Goal: Check status: Check status

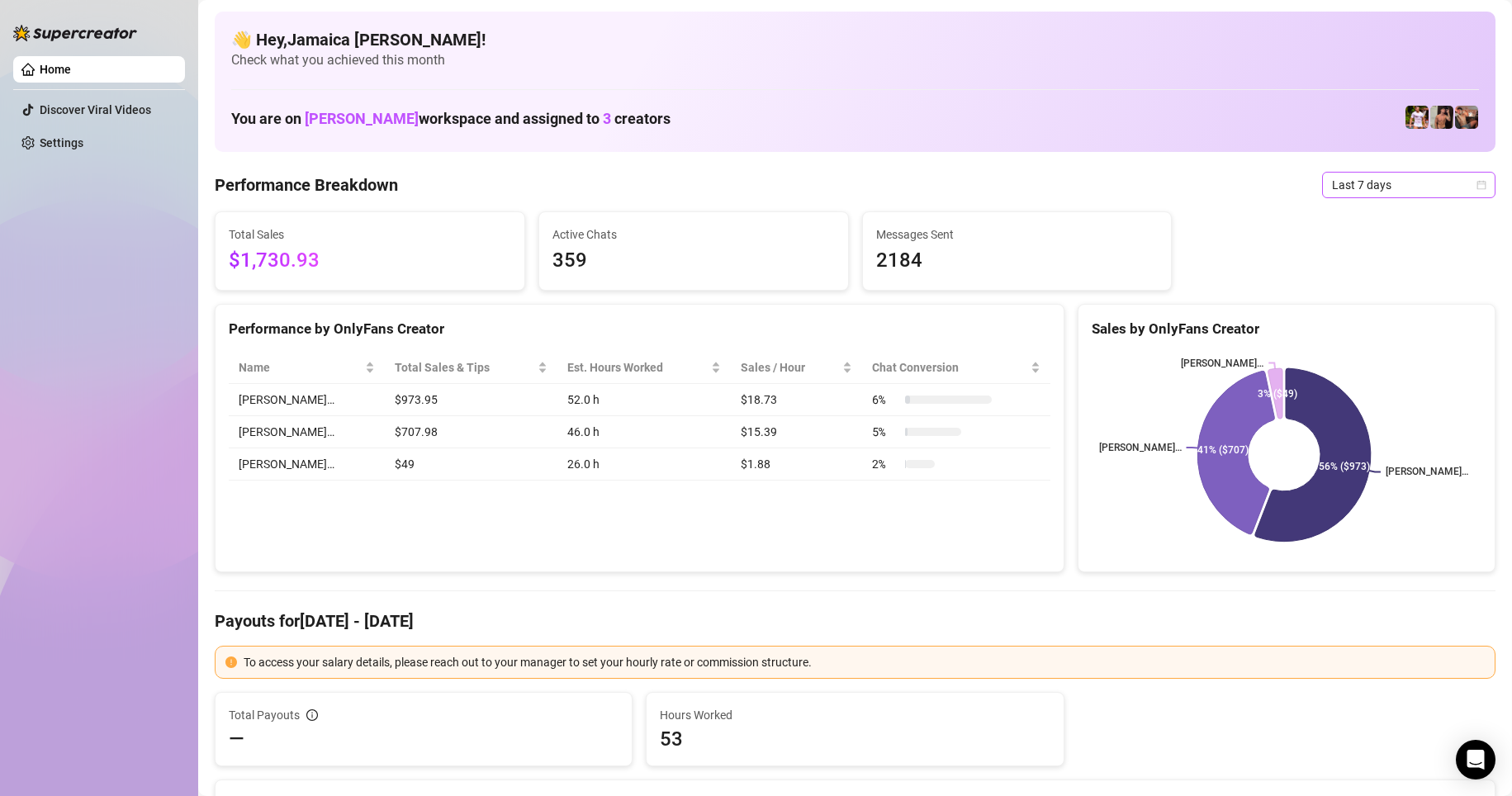
click at [985, 172] on span "Last 7 days" at bounding box center [1409, 185] width 154 height 25
click at [985, 329] on div "Custom date" at bounding box center [1395, 324] width 147 height 18
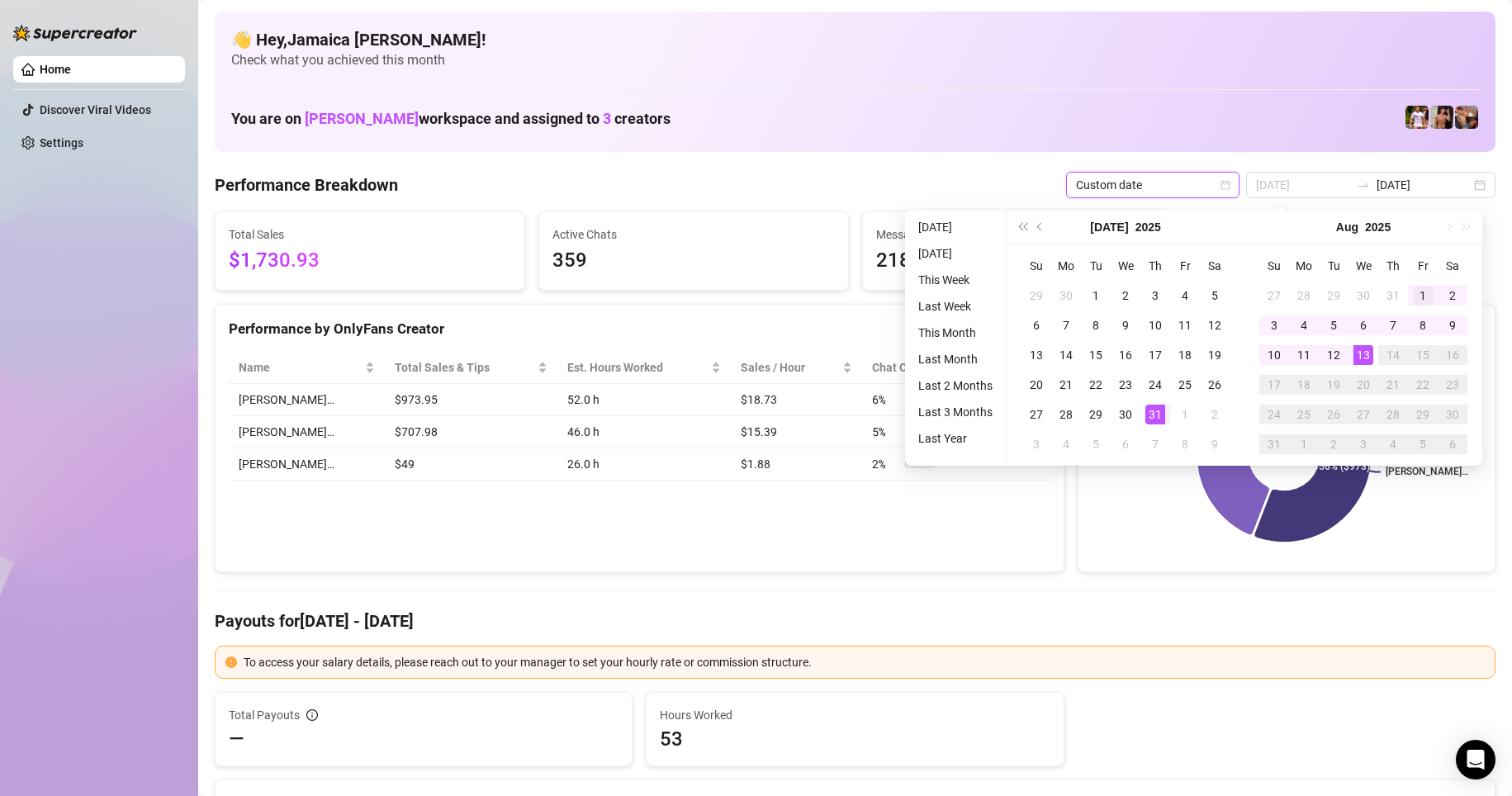
type input "[DATE]"
click at [985, 295] on div "1" at bounding box center [1423, 295] width 20 height 20
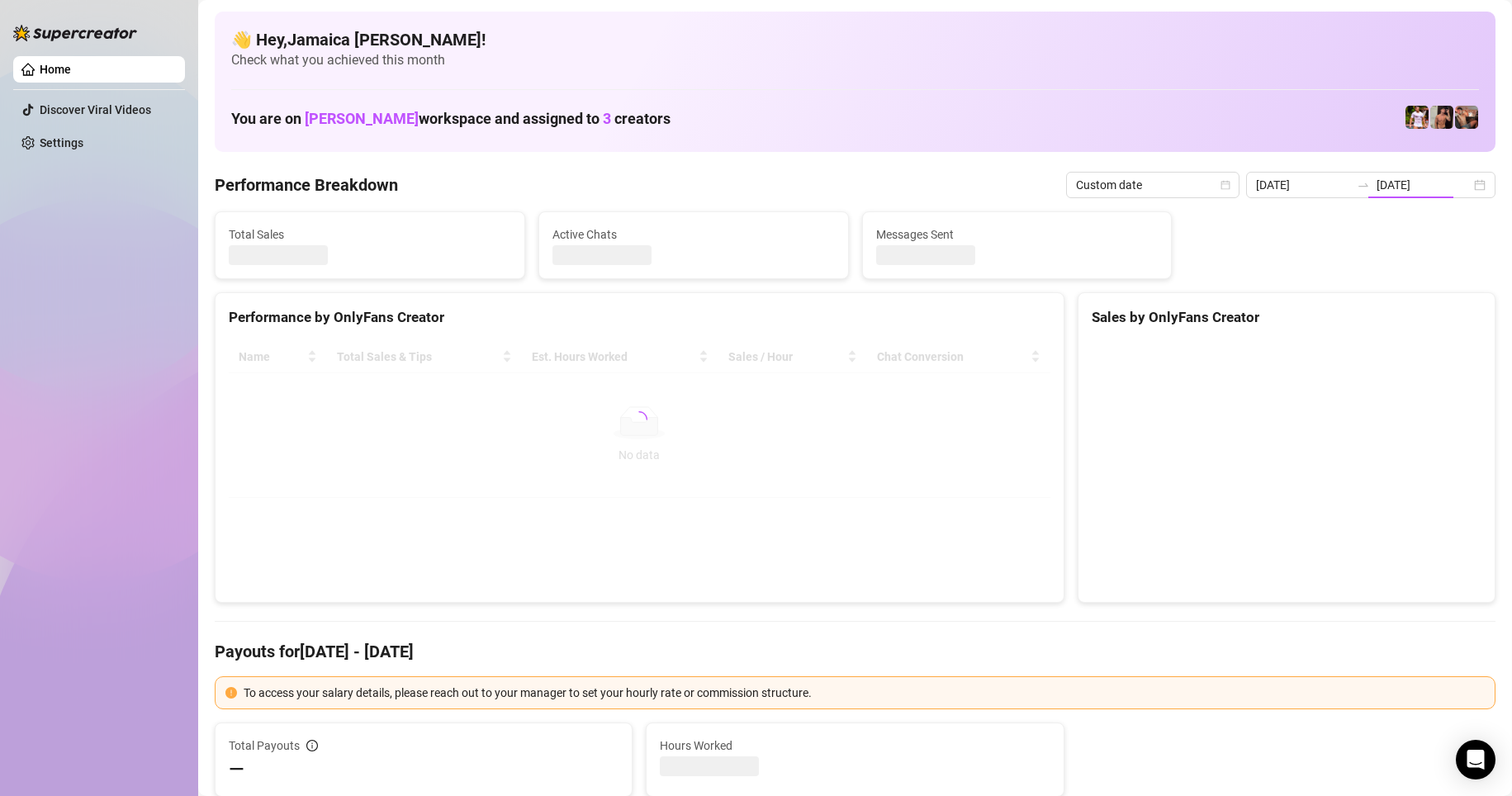
type input "[DATE]"
click at [985, 186] on input "[DATE]" at bounding box center [1424, 185] width 94 height 18
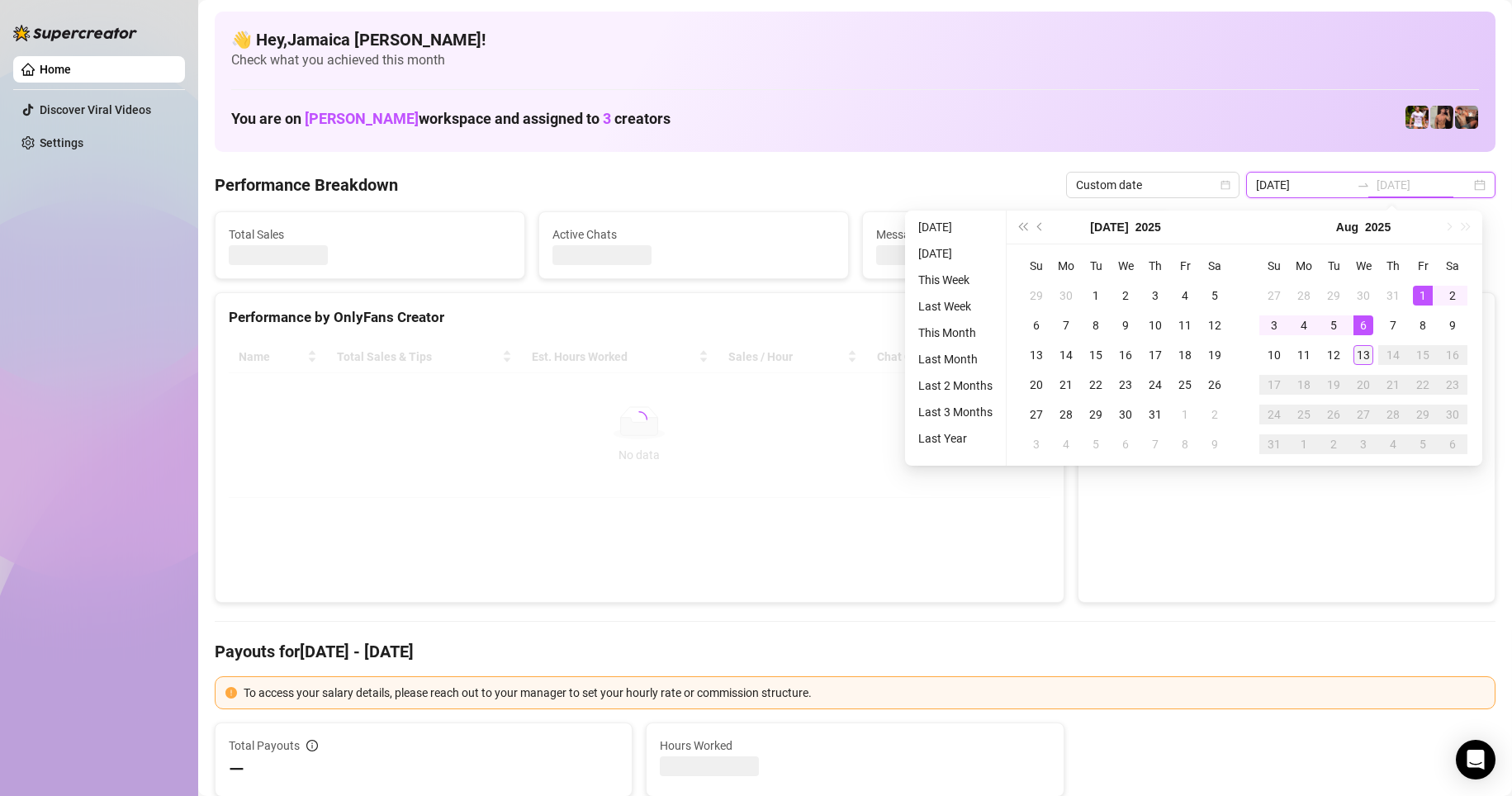
type input "[DATE]"
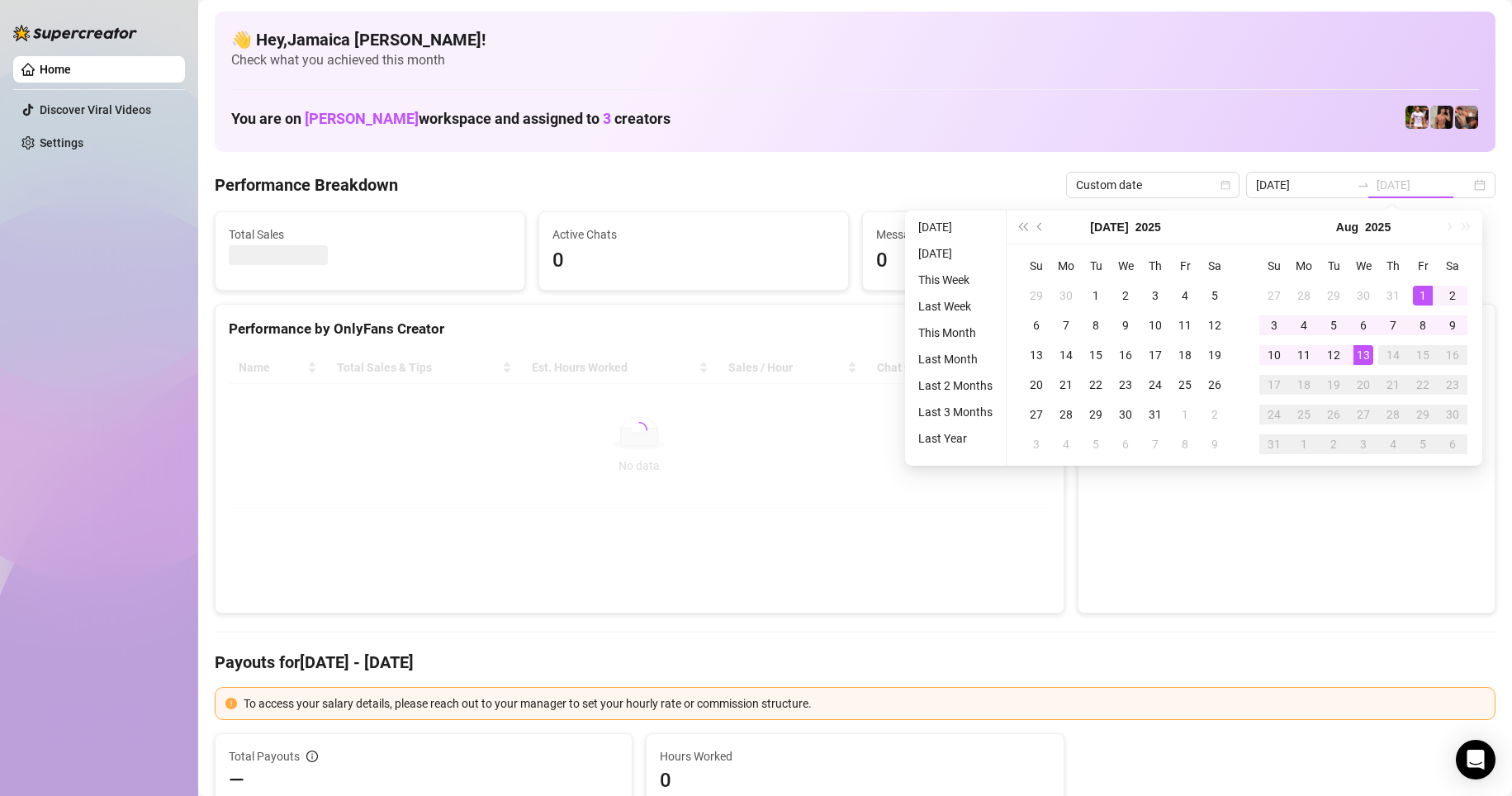
click at [985, 358] on div "13" at bounding box center [1364, 355] width 20 height 20
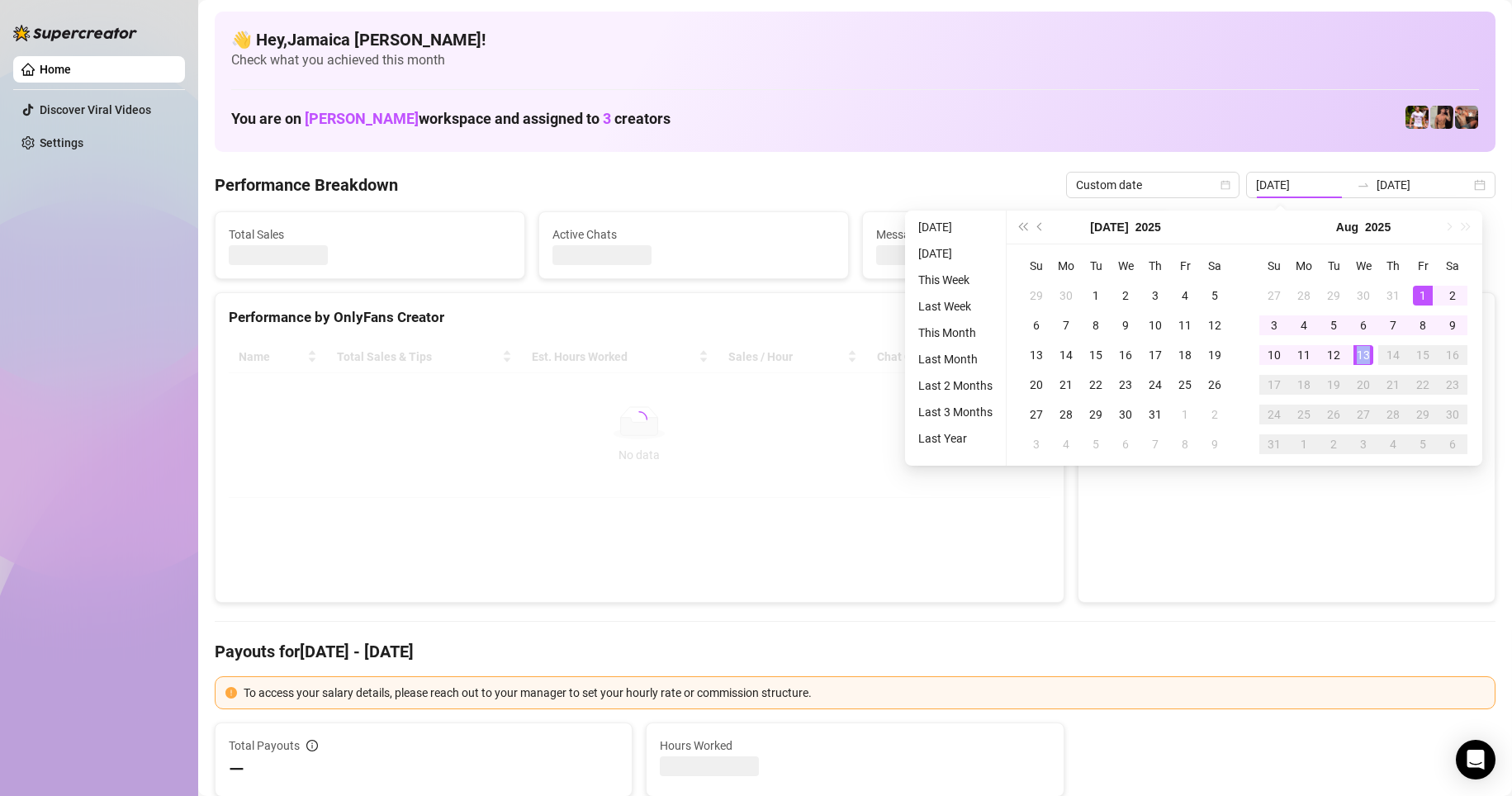
type input "[DATE]"
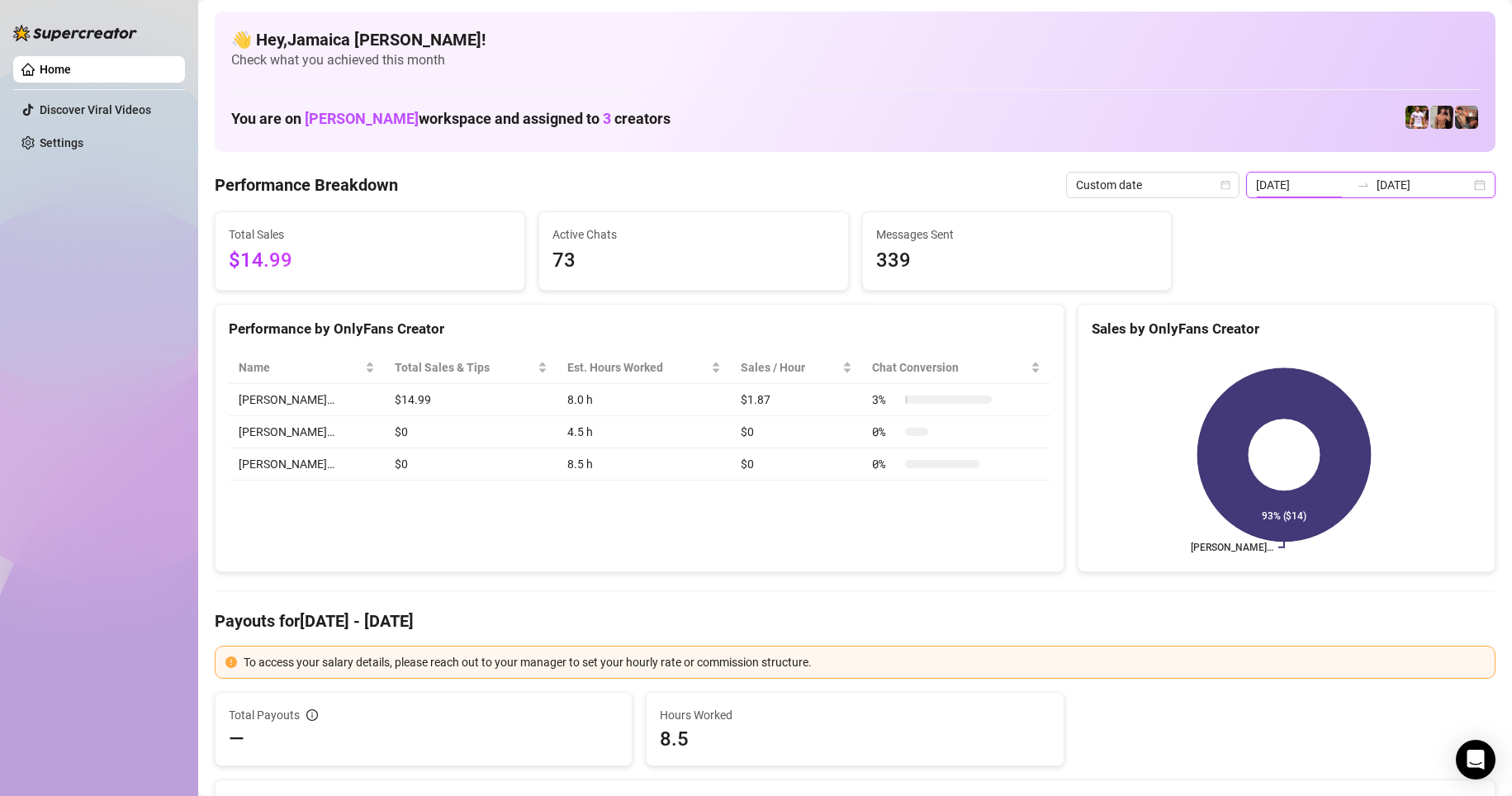
click at [985, 188] on input "[DATE]" at bounding box center [1303, 185] width 94 height 18
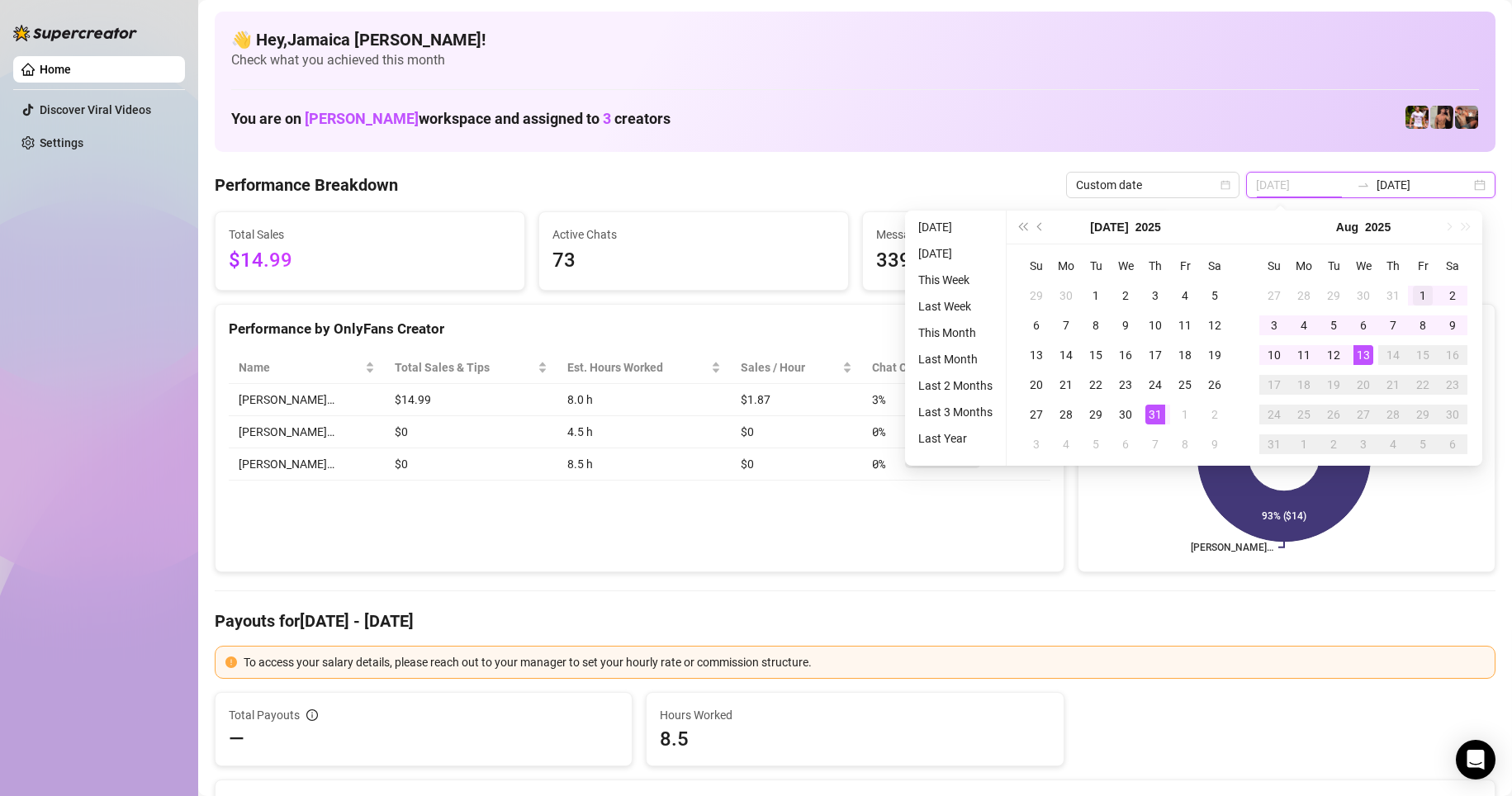
type input "[DATE]"
click at [985, 293] on div "1" at bounding box center [1423, 295] width 20 height 20
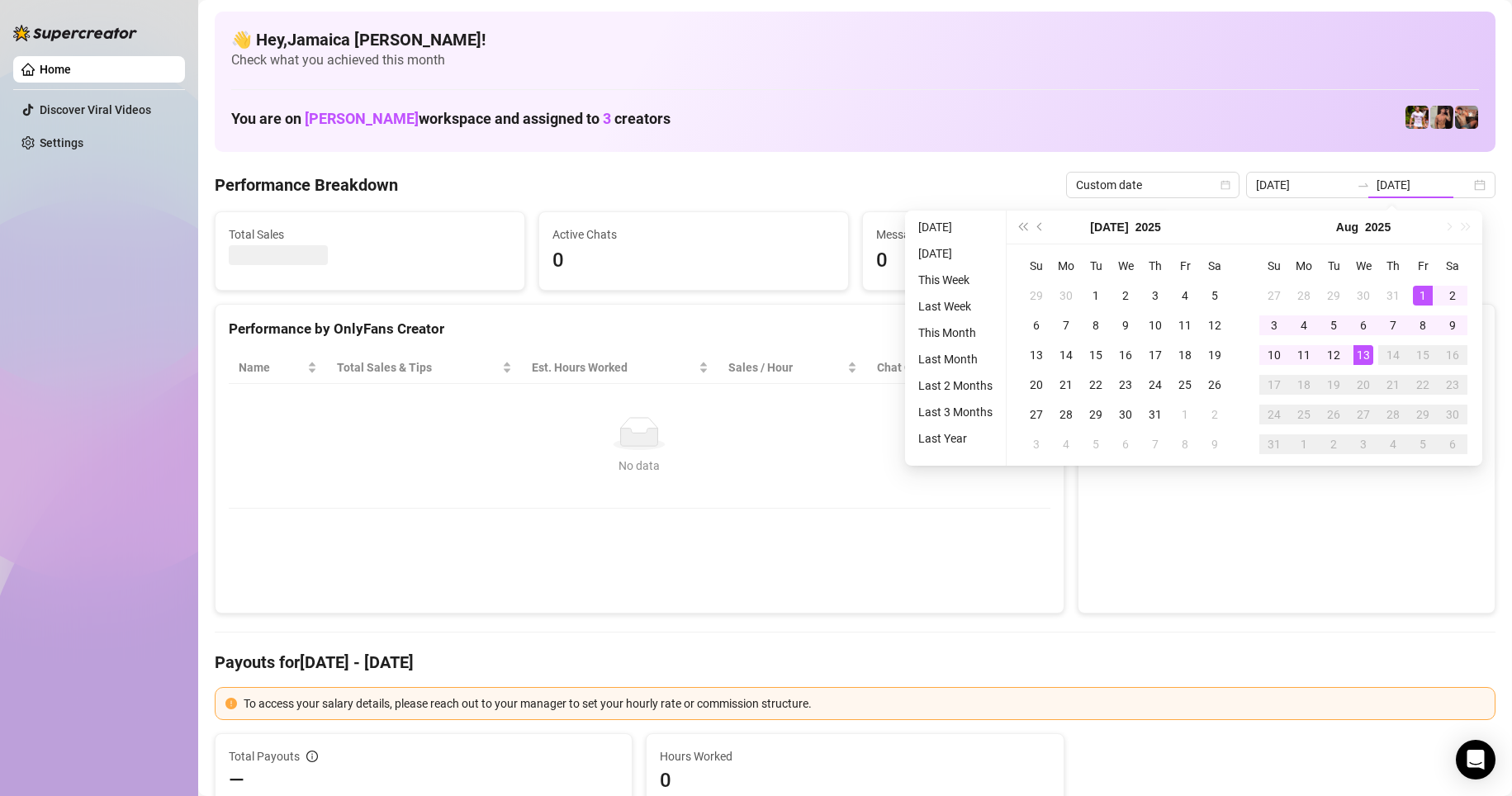
type input "[DATE]"
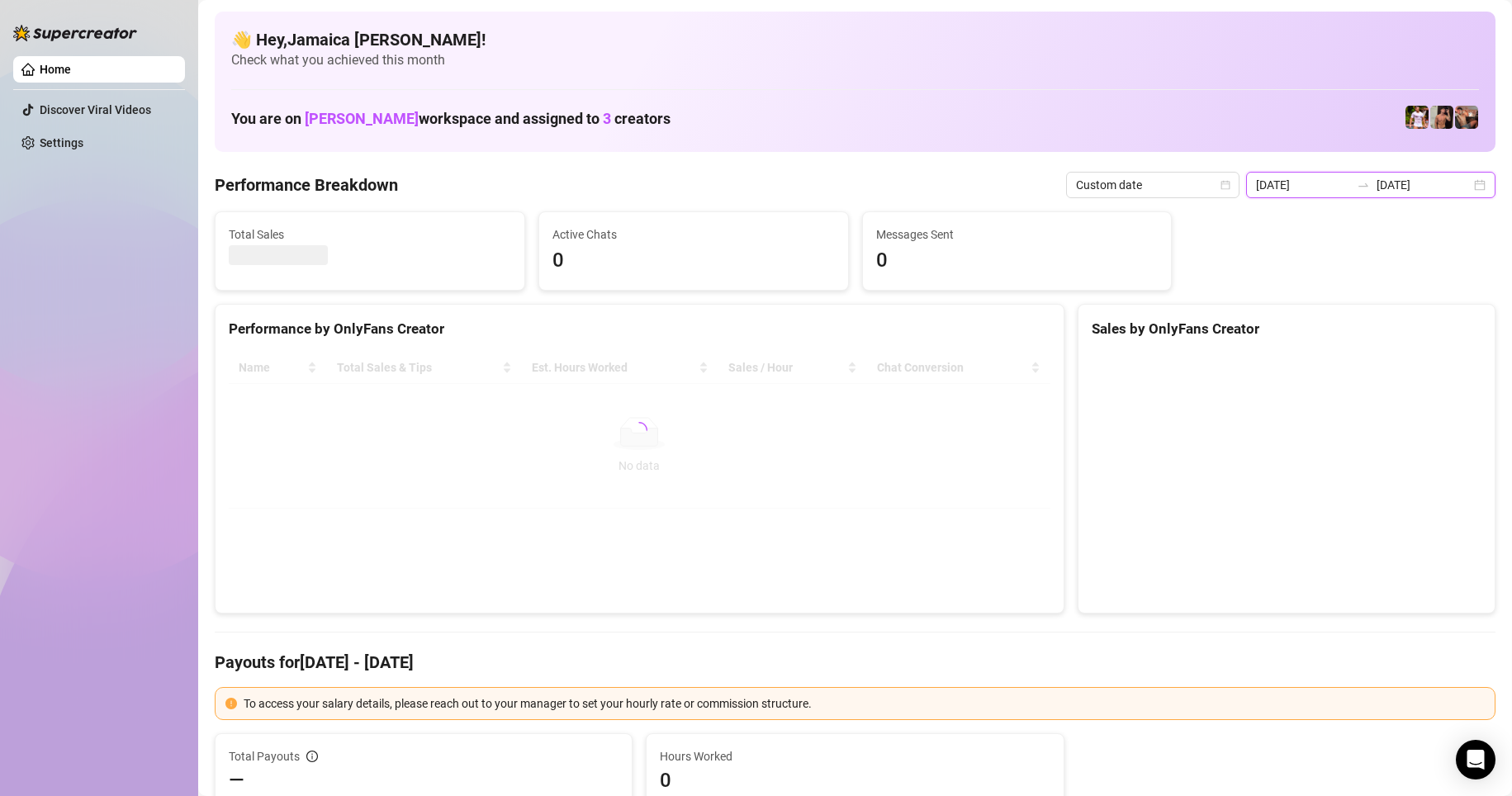
drag, startPoint x: 1417, startPoint y: 186, endPoint x: 1412, endPoint y: 201, distance: 15.8
click at [985, 187] on input "[DATE]" at bounding box center [1424, 185] width 94 height 18
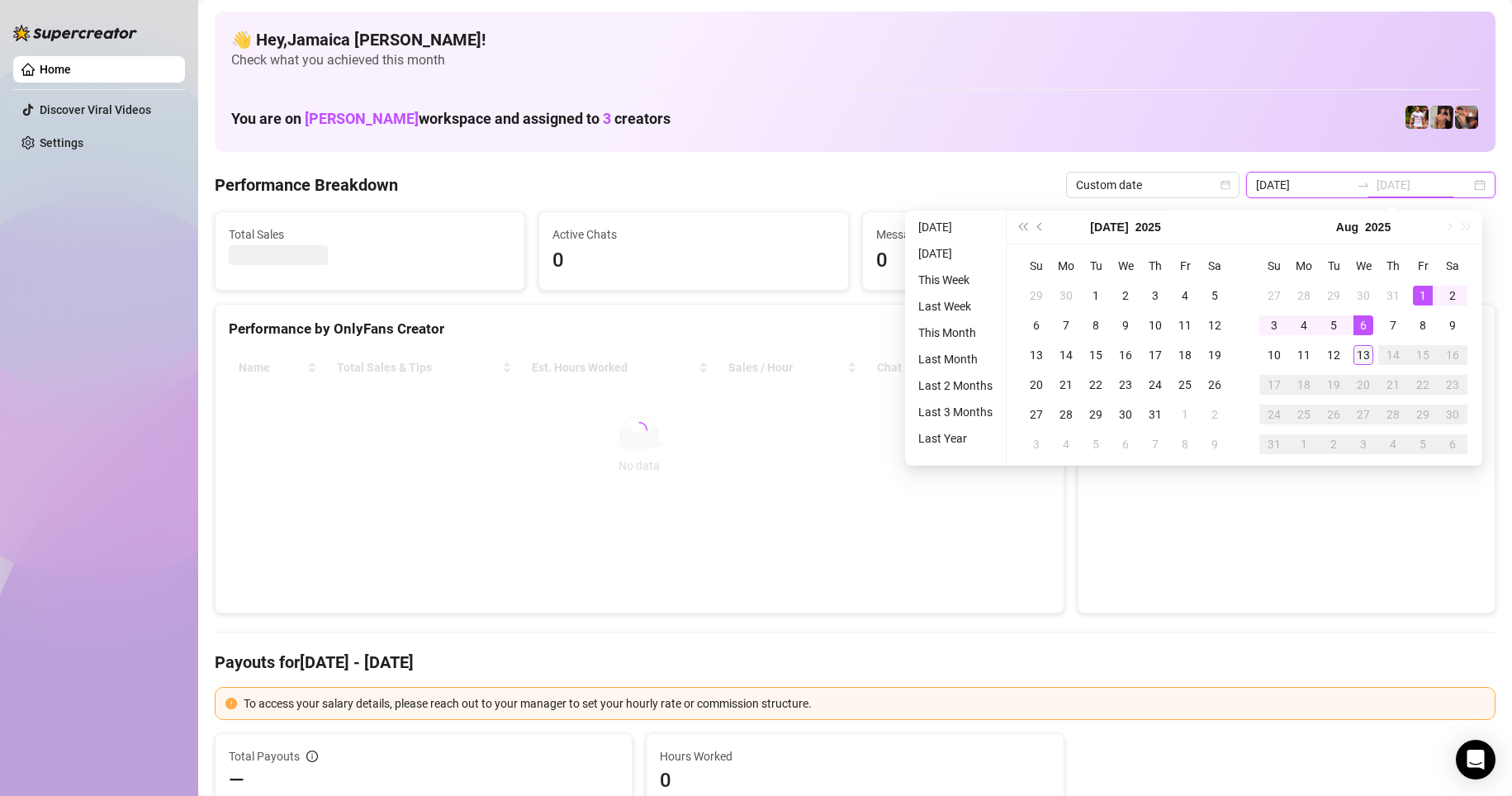
type input "[DATE]"
click at [985, 351] on div "13" at bounding box center [1364, 355] width 20 height 20
type input "[DATE]"
click at [985, 296] on div "1" at bounding box center [1423, 295] width 20 height 20
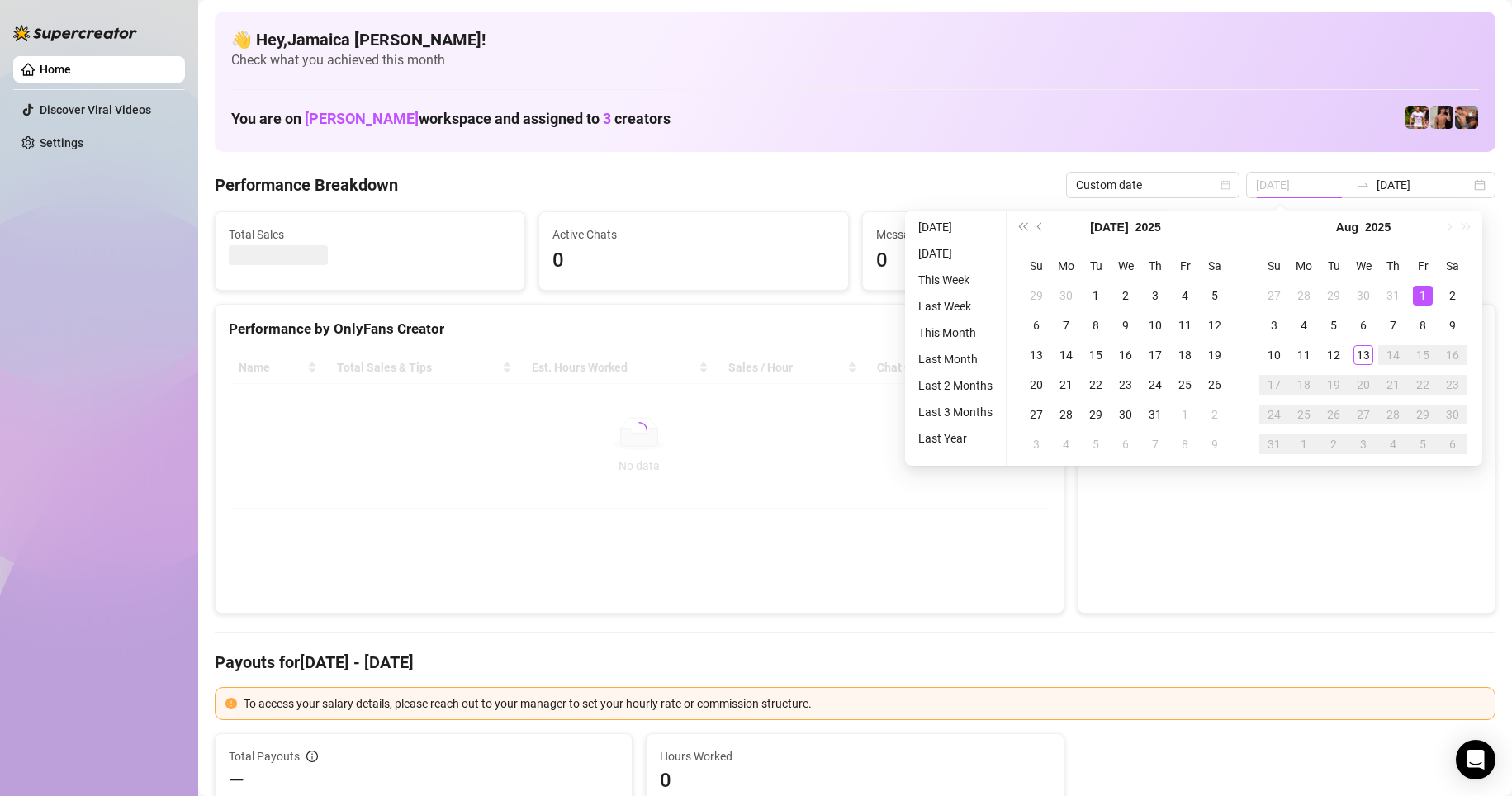
type input "[DATE]"
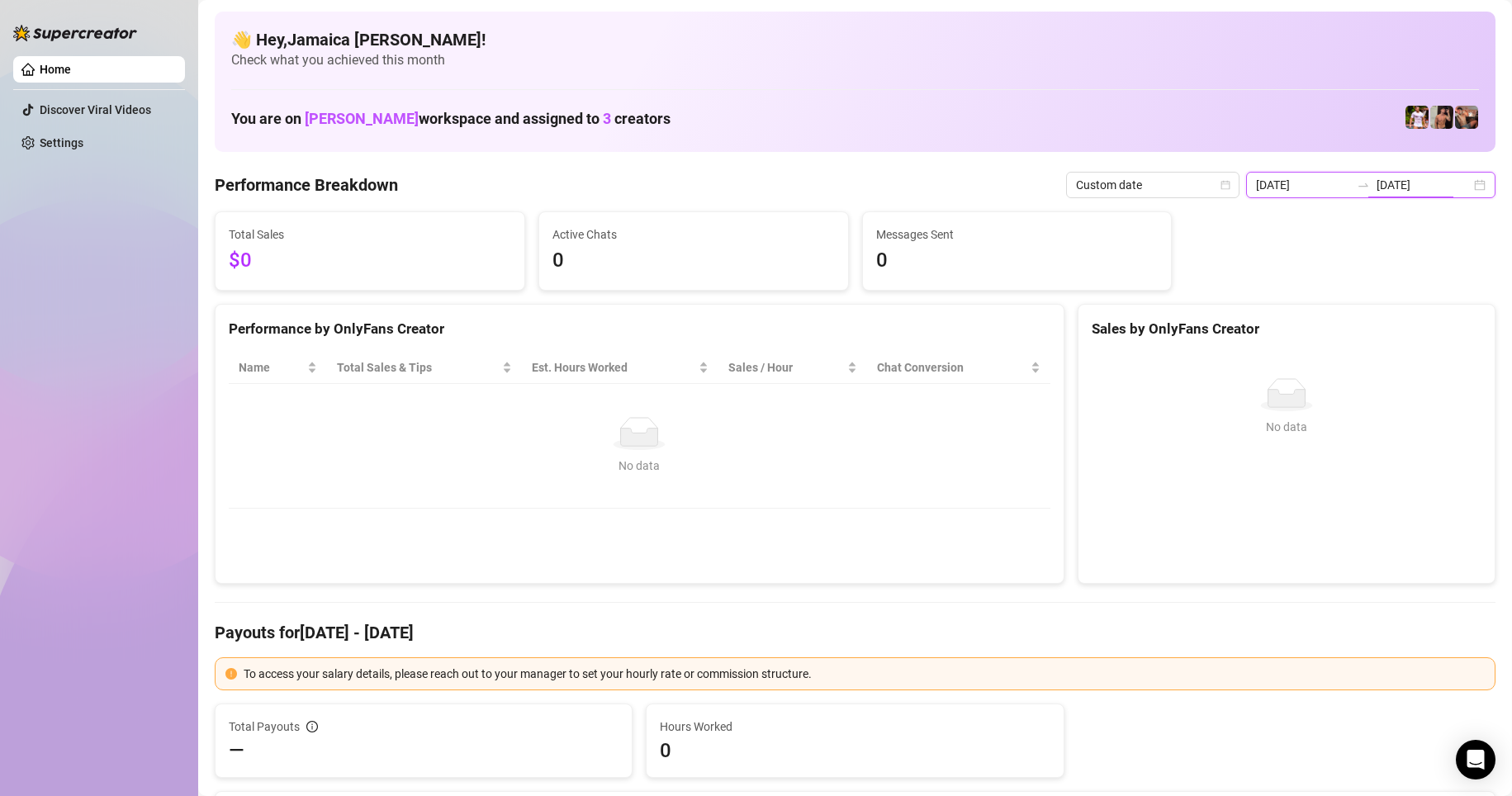
click at [985, 185] on input "[DATE]" at bounding box center [1424, 185] width 94 height 18
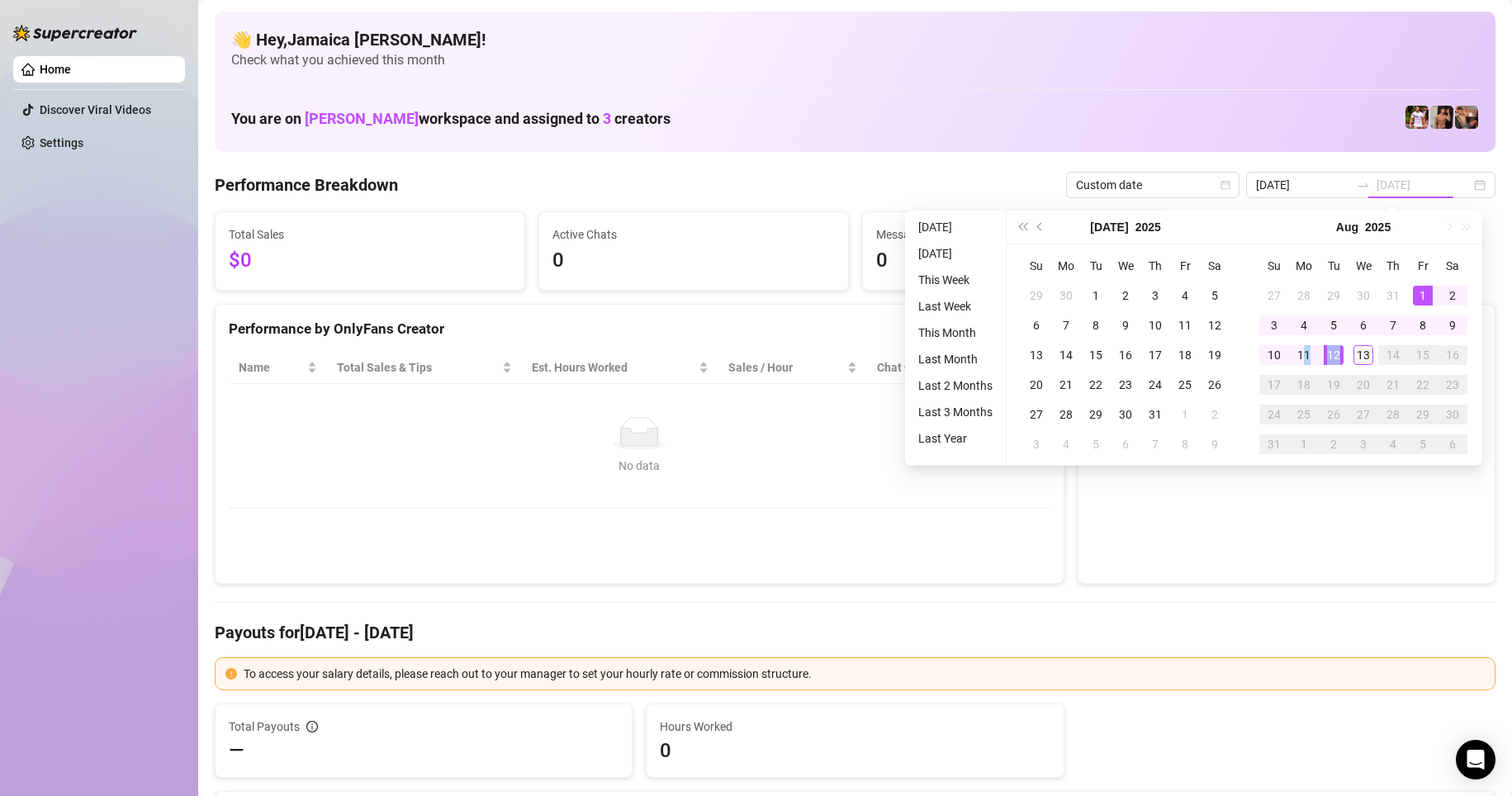
type input "[DATE]"
click at [985, 358] on div "13" at bounding box center [1364, 355] width 20 height 20
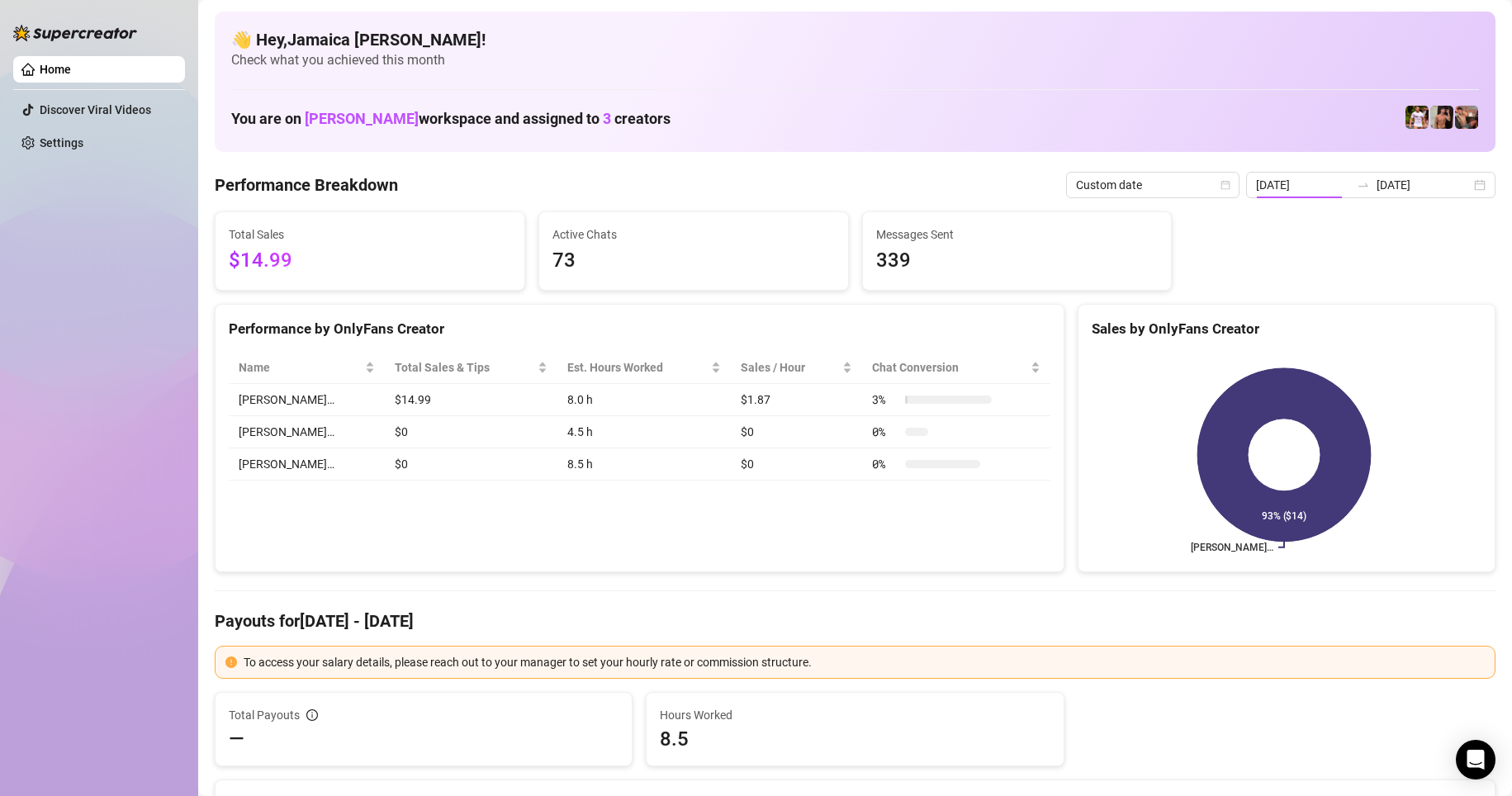
type input "[DATE]"
click at [985, 173] on div "[DATE] [DATE]" at bounding box center [1371, 185] width 250 height 27
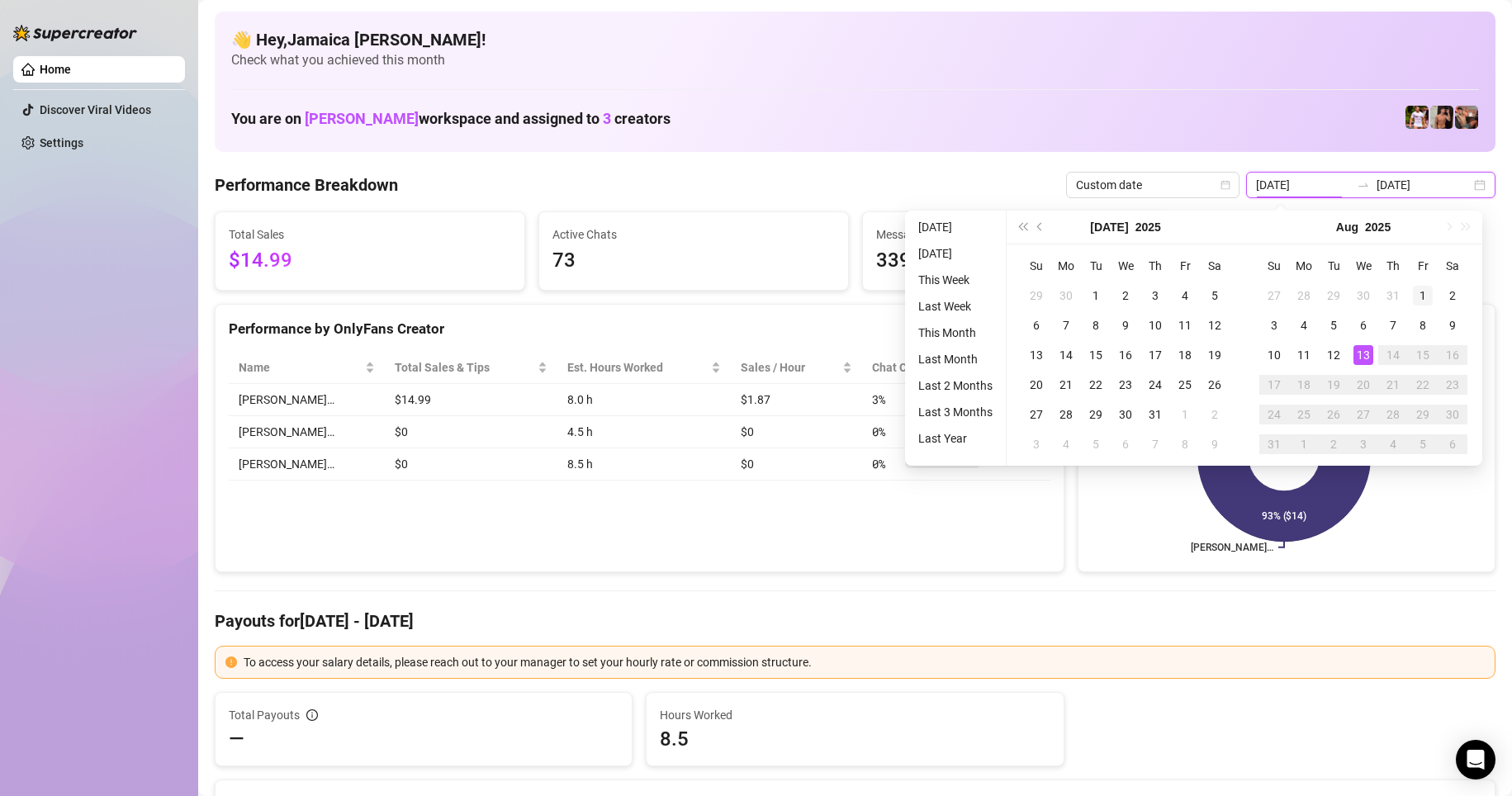
type input "[DATE]"
click at [985, 297] on div "1" at bounding box center [1423, 295] width 20 height 20
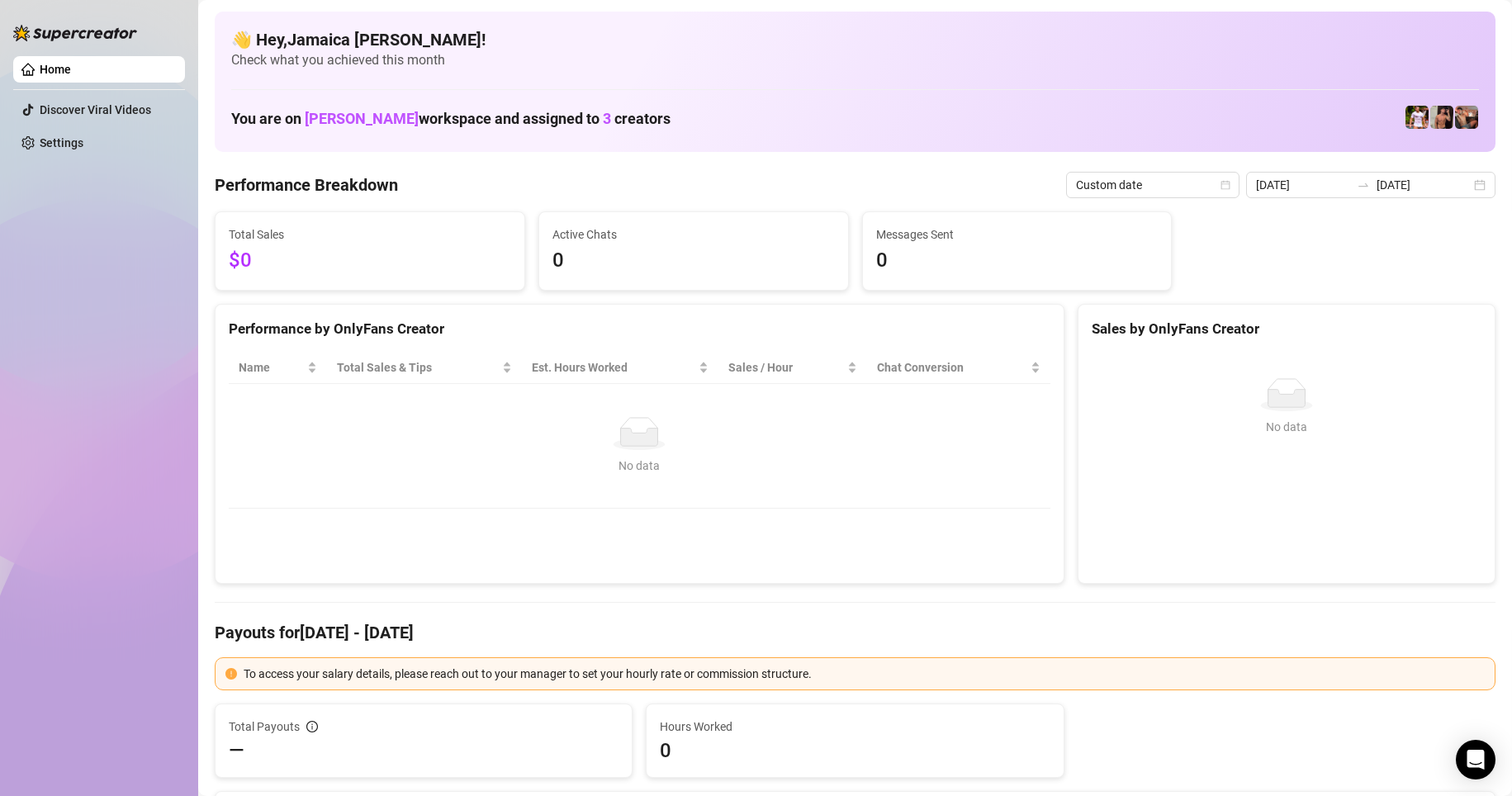
type input "[DATE]"
drag, startPoint x: 1397, startPoint y: 181, endPoint x: 1413, endPoint y: 215, distance: 37.6
click at [985, 185] on input "[DATE]" at bounding box center [1424, 185] width 94 height 18
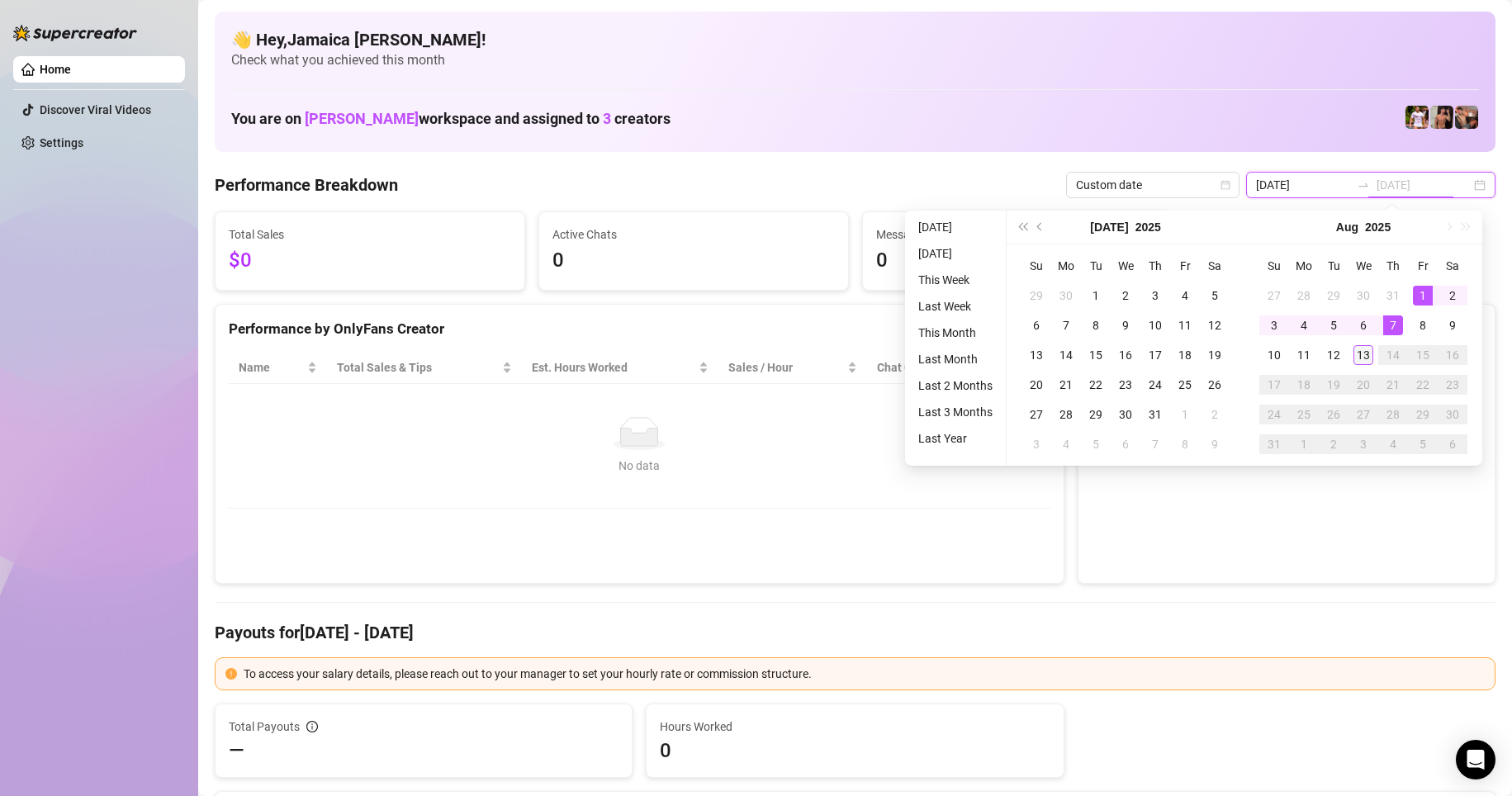
type input "[DATE]"
click at [985, 357] on div "13" at bounding box center [1364, 355] width 20 height 20
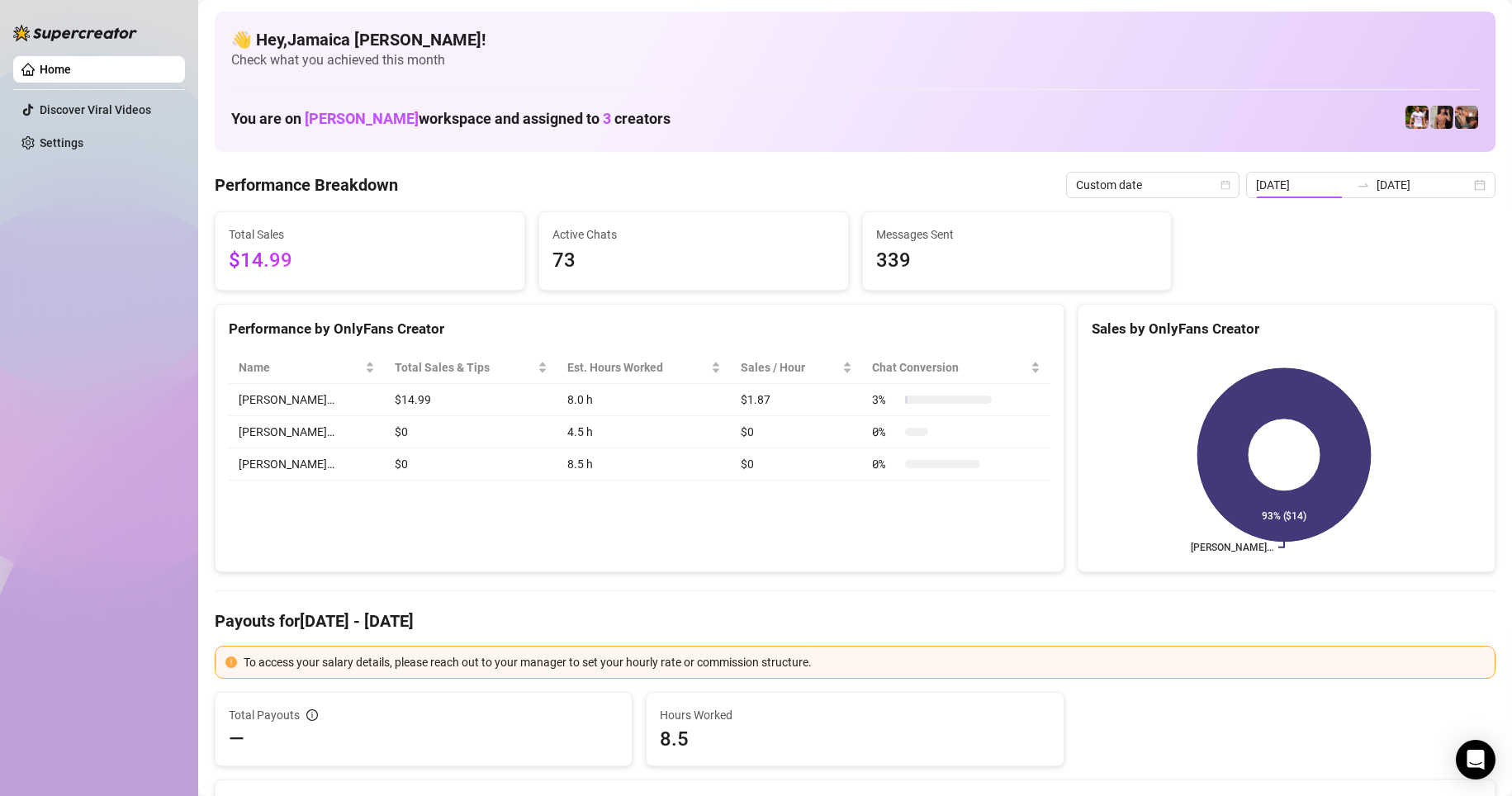
type input "[DATE]"
click at [985, 186] on input "[DATE]" at bounding box center [1303, 185] width 94 height 18
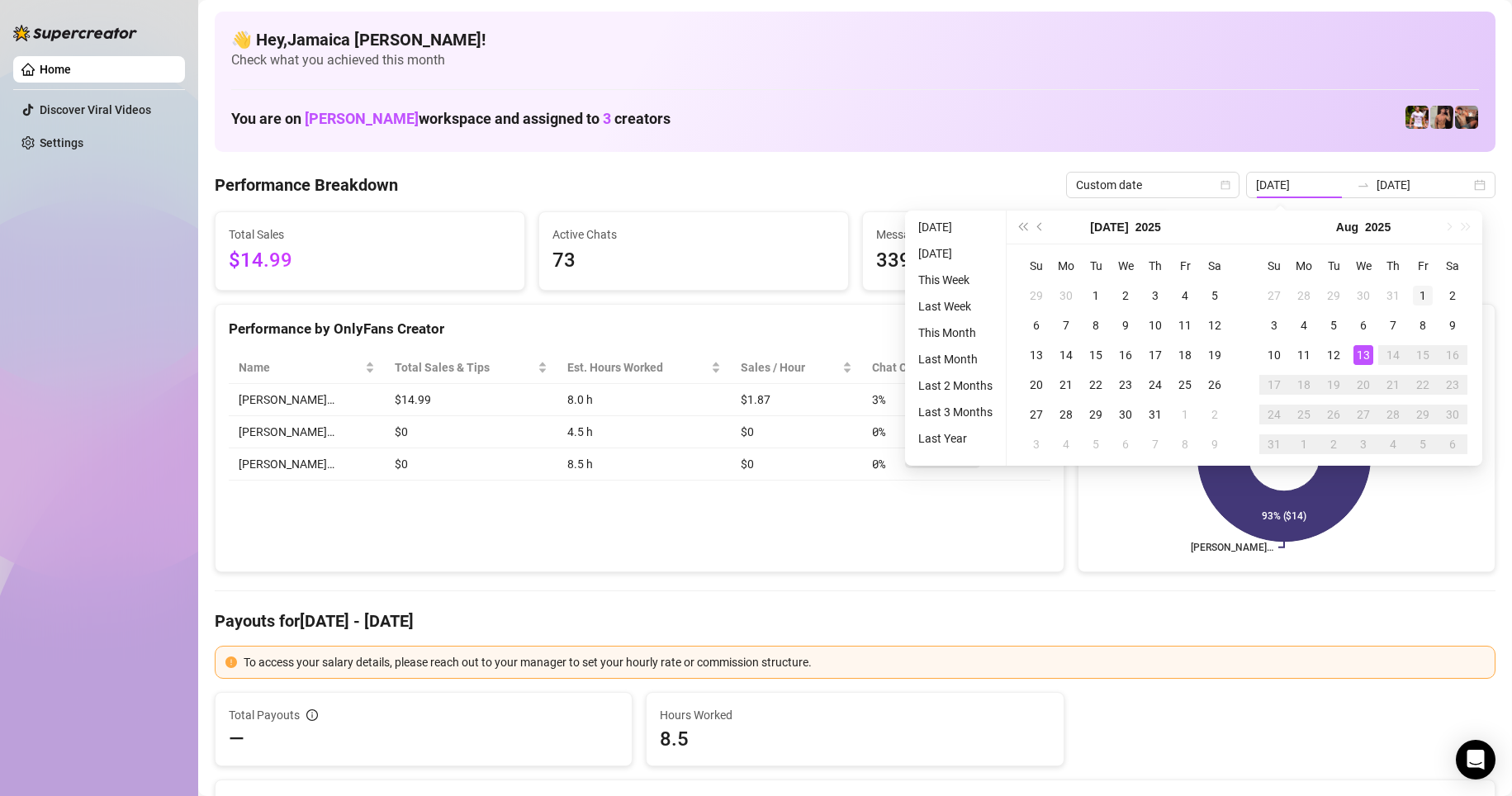
click at [985, 286] on div "1" at bounding box center [1423, 295] width 20 height 20
type input "[DATE]"
drag, startPoint x: 1426, startPoint y: 180, endPoint x: 1435, endPoint y: 192, distance: 15.0
click at [985, 181] on input "[DATE]" at bounding box center [1424, 185] width 94 height 18
click at [985, 190] on input "[DATE]" at bounding box center [1424, 185] width 94 height 18
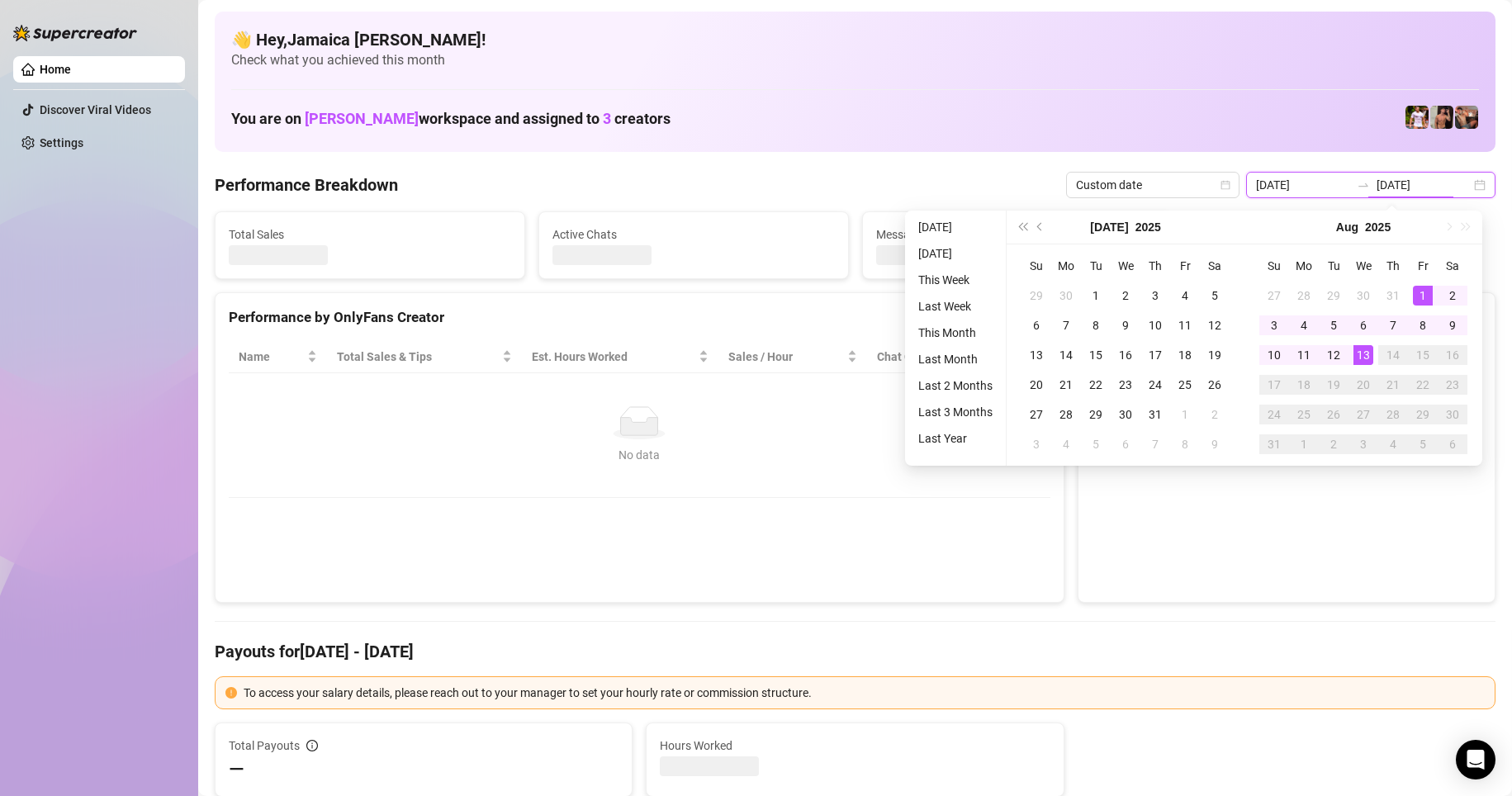
type input "[DATE]"
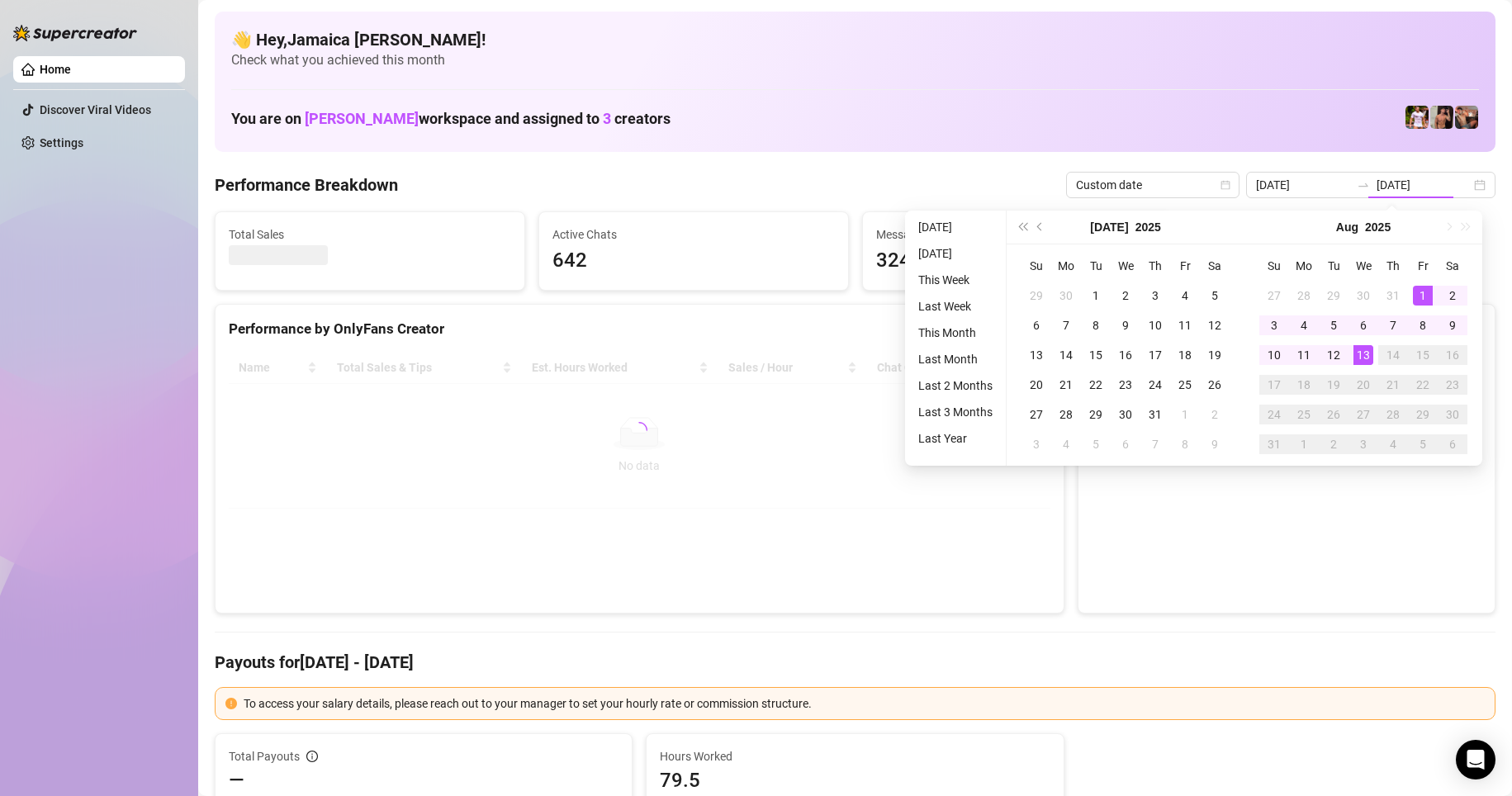
click at [729, 174] on div "Performance Breakdown Custom date [DATE] [DATE]" at bounding box center [855, 185] width 1281 height 27
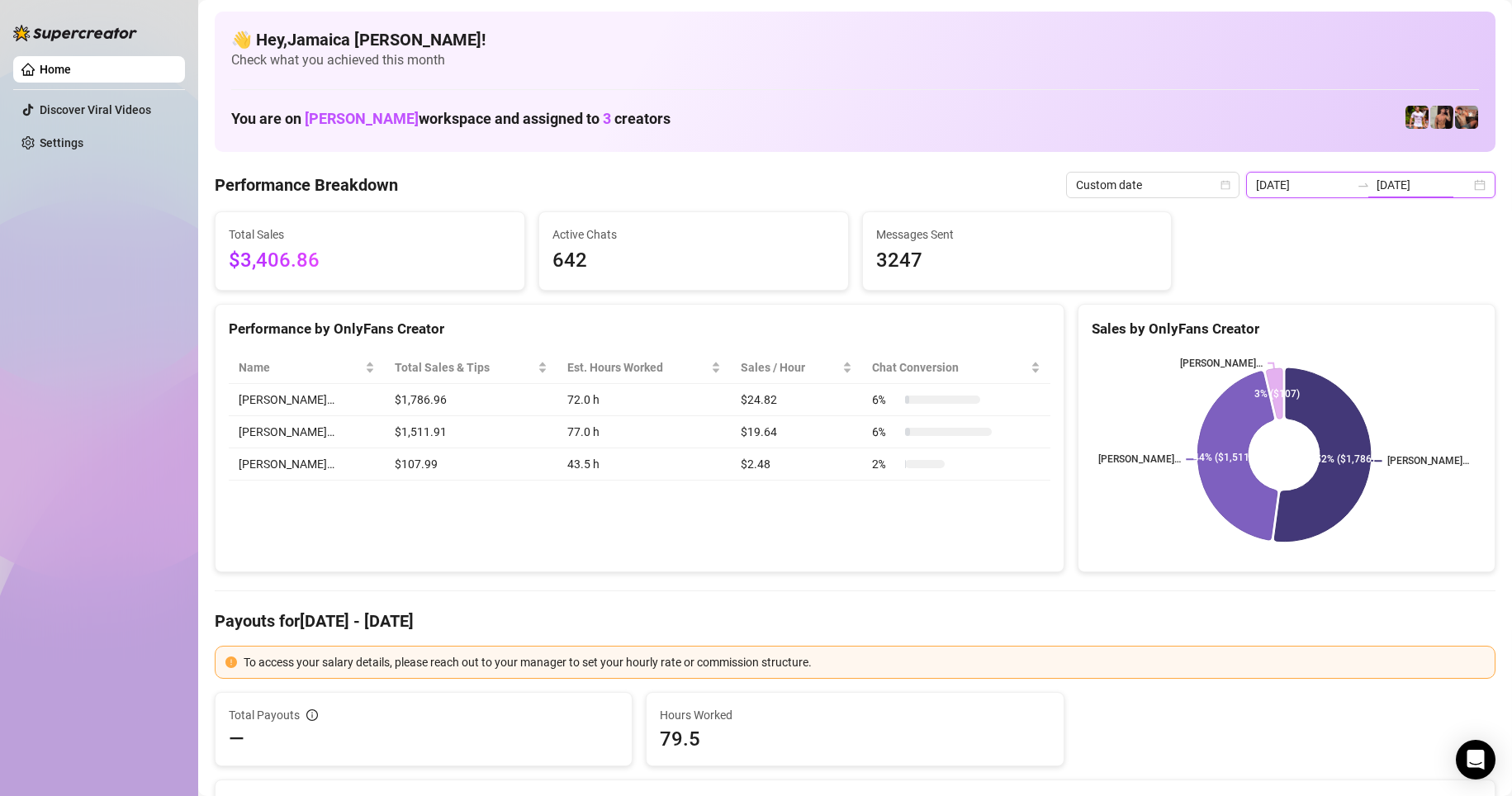
click at [985, 180] on input "[DATE]" at bounding box center [1424, 185] width 94 height 18
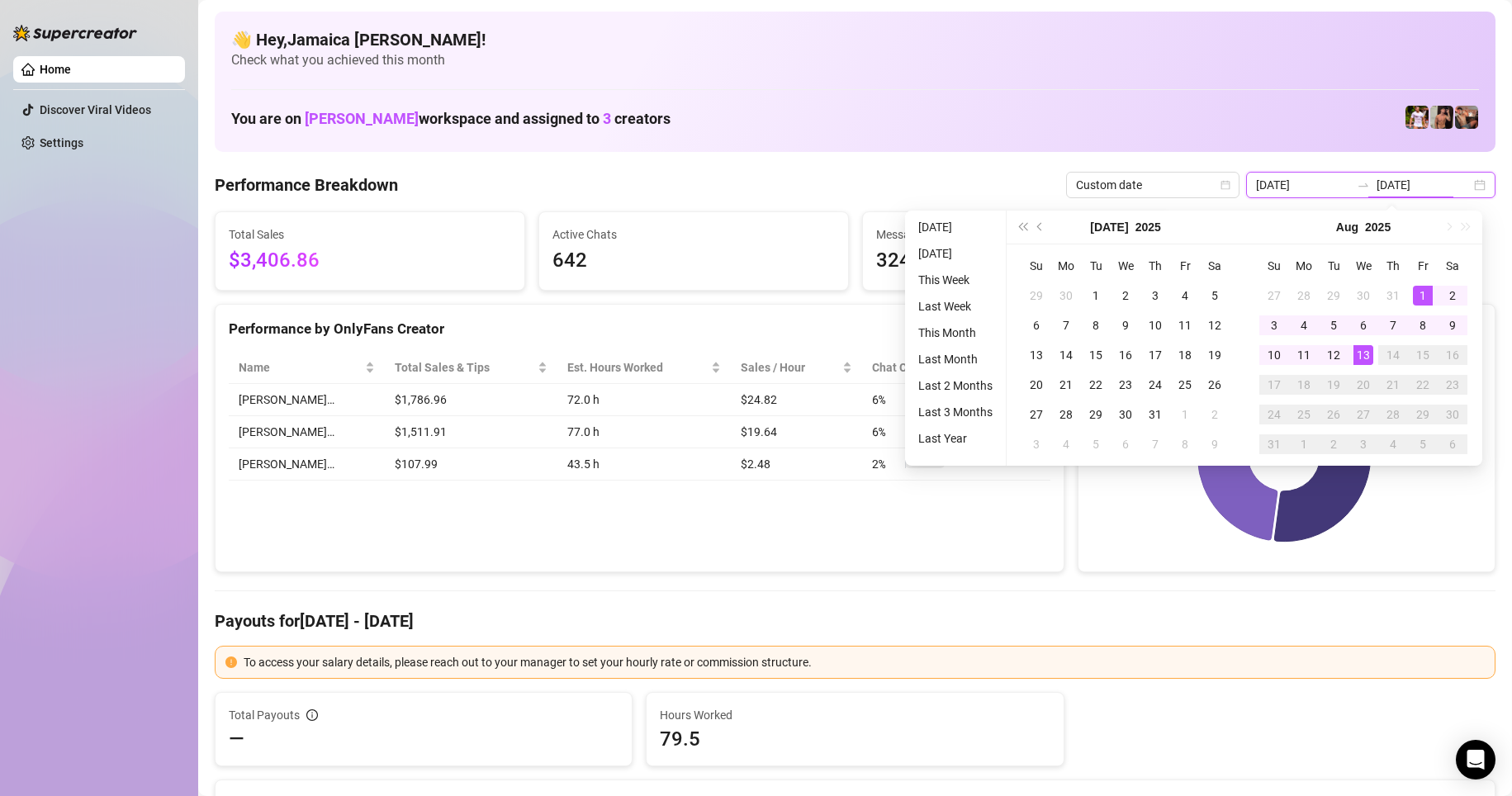
click at [985, 183] on input "[DATE]" at bounding box center [1424, 185] width 94 height 18
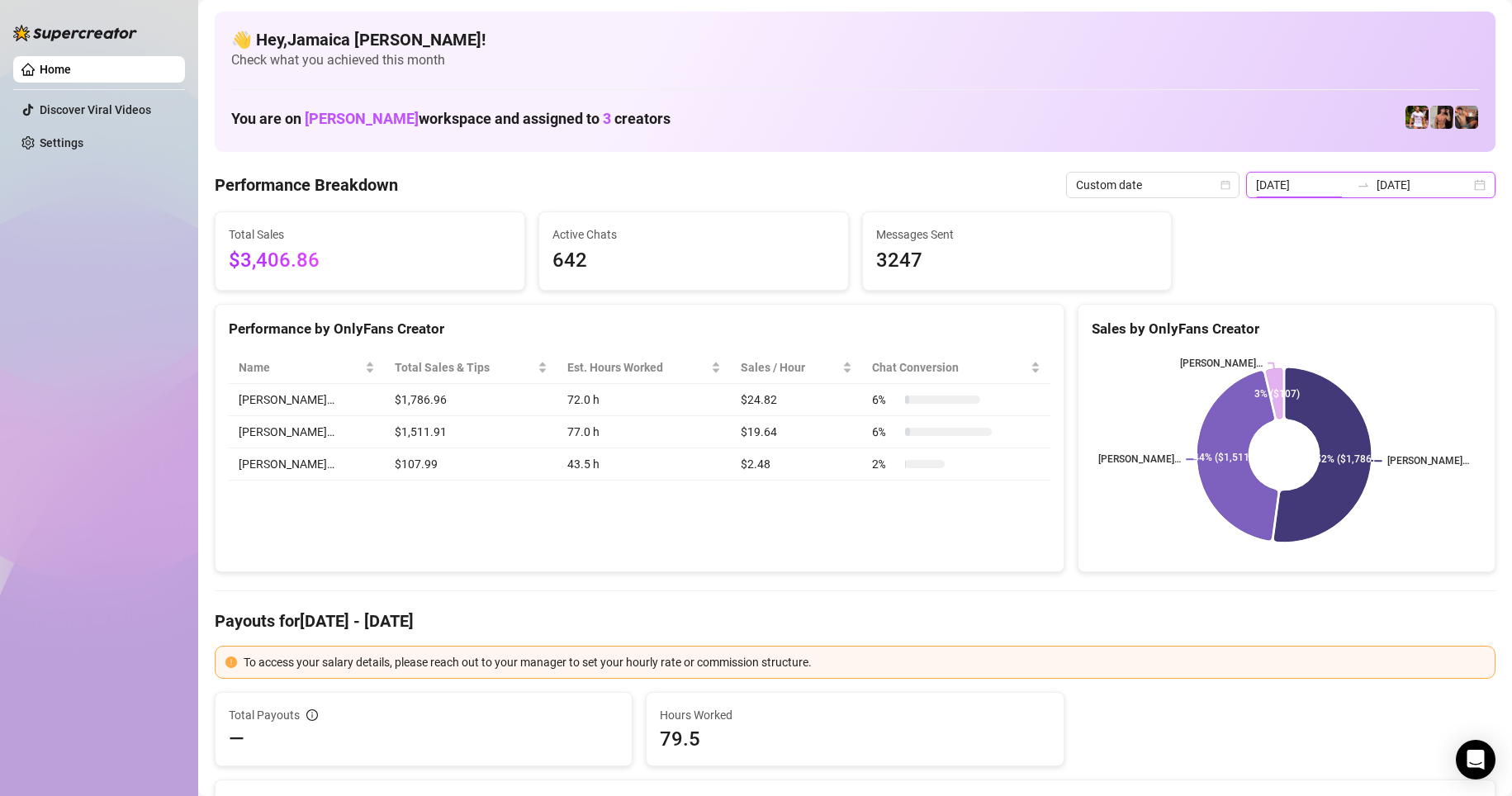
click at [985, 177] on input "[DATE]" at bounding box center [1424, 185] width 94 height 18
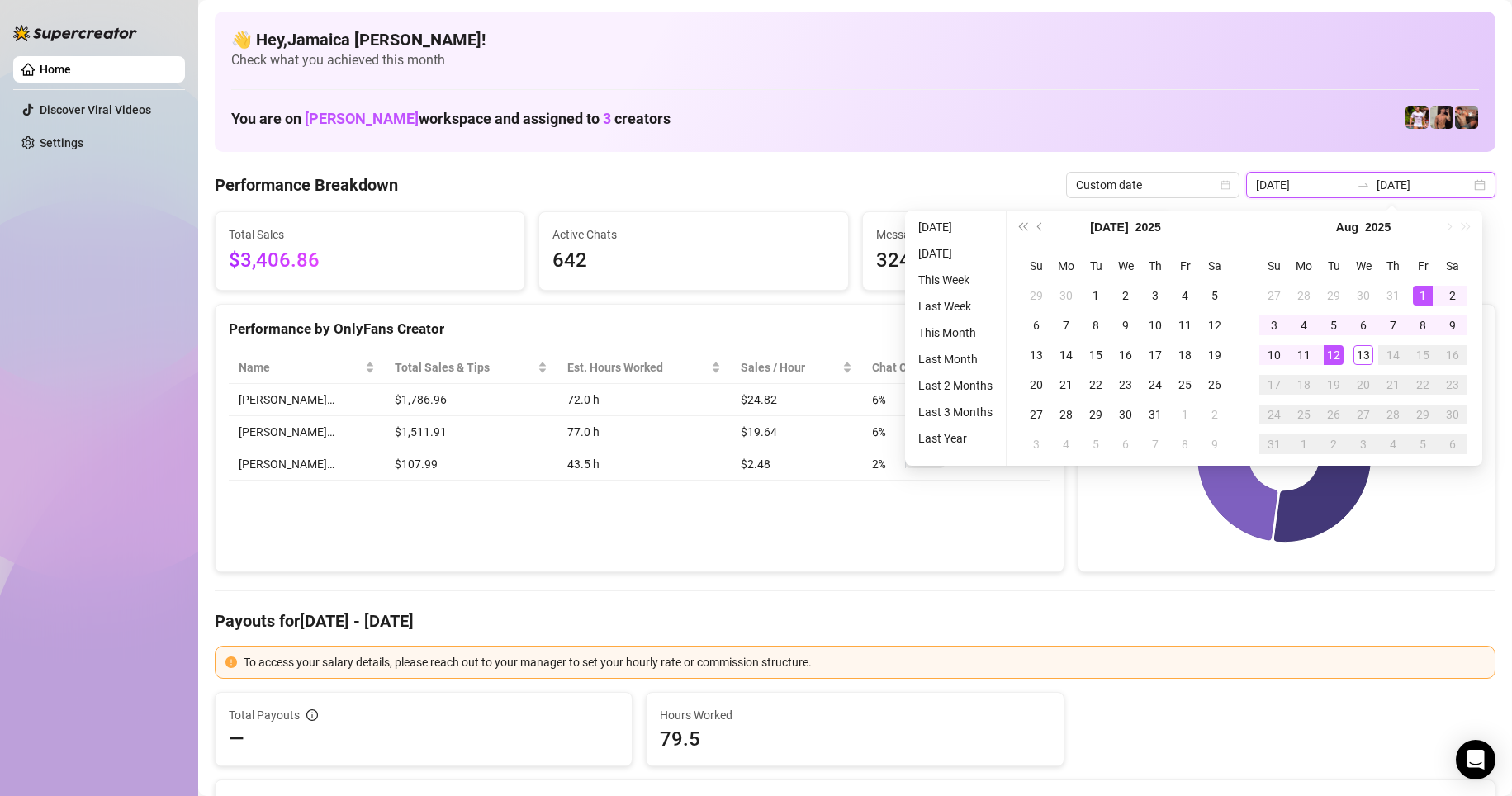
type input "[DATE]"
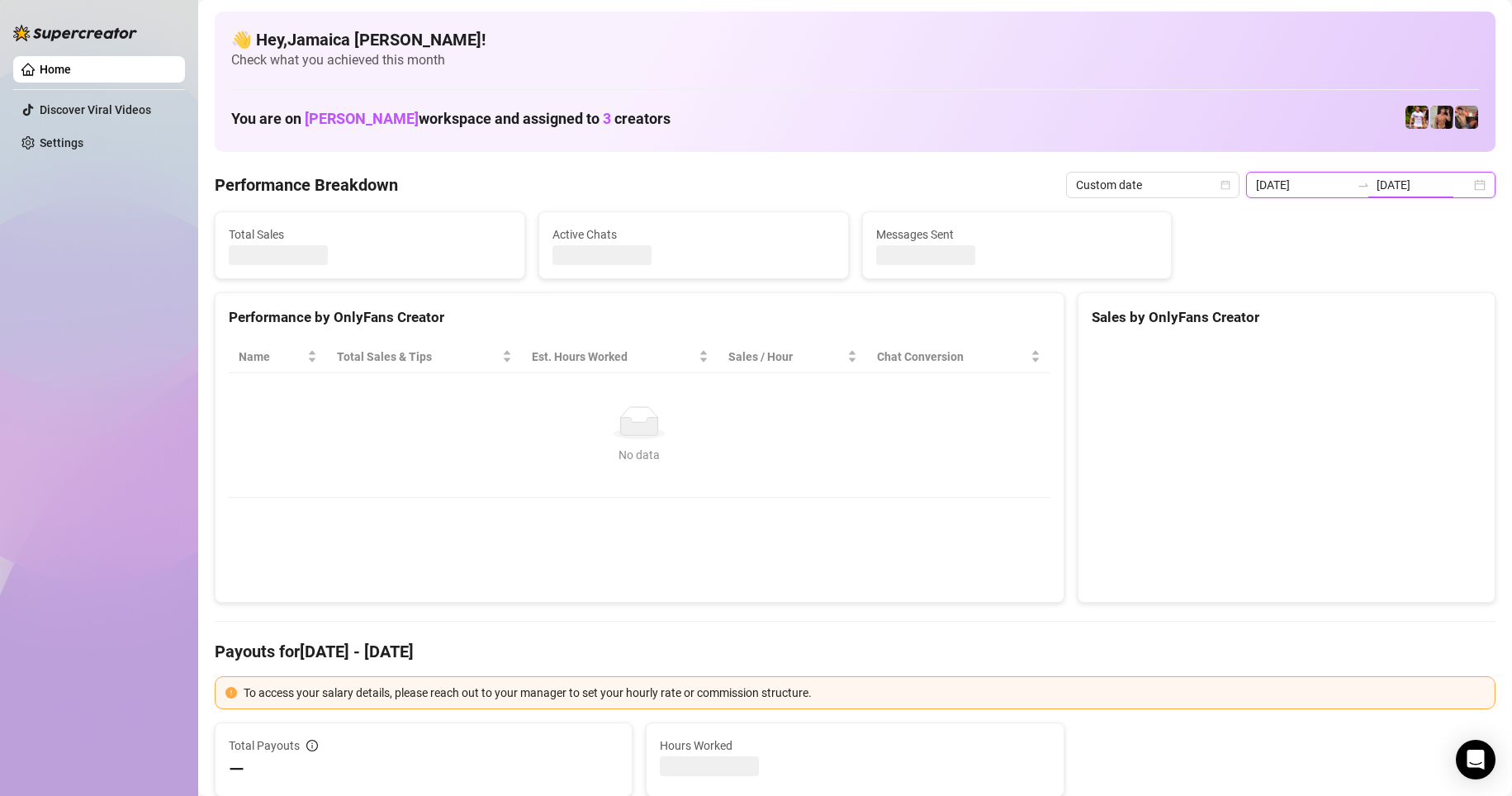
type input "[DATE]"
